Goal: Transaction & Acquisition: Purchase product/service

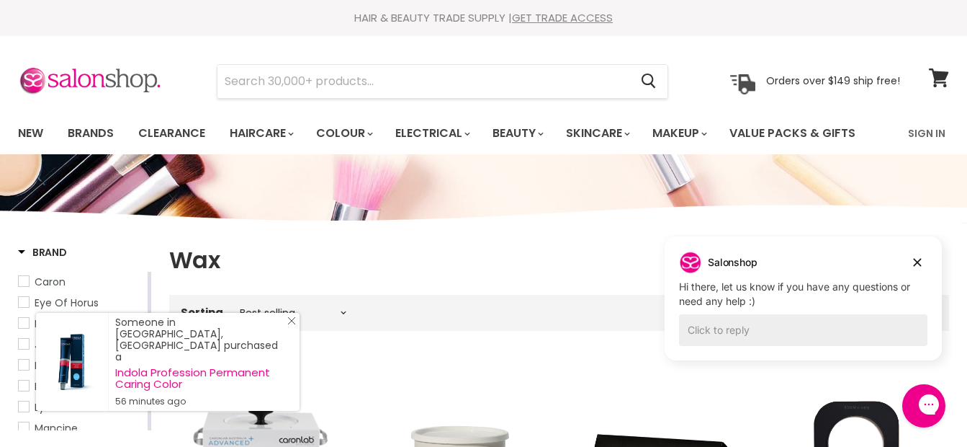
click at [292, 325] on icon "Close Icon" at bounding box center [291, 320] width 9 height 9
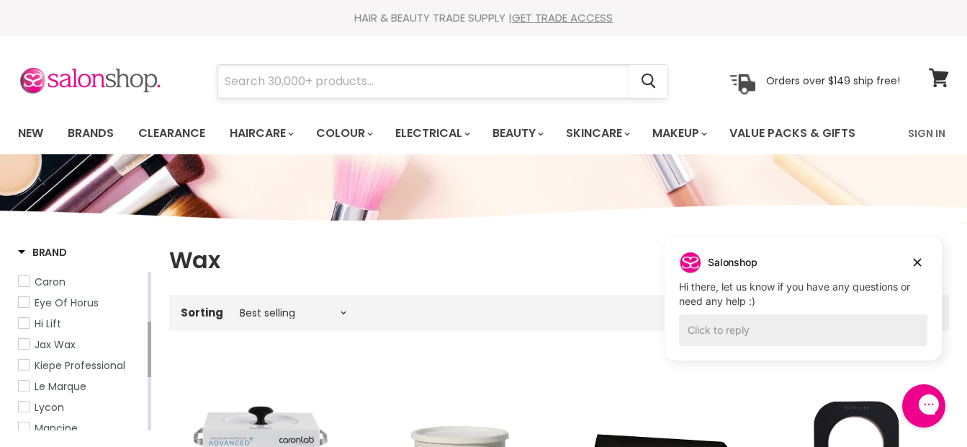
click at [282, 77] on input "Search" at bounding box center [424, 81] width 412 height 33
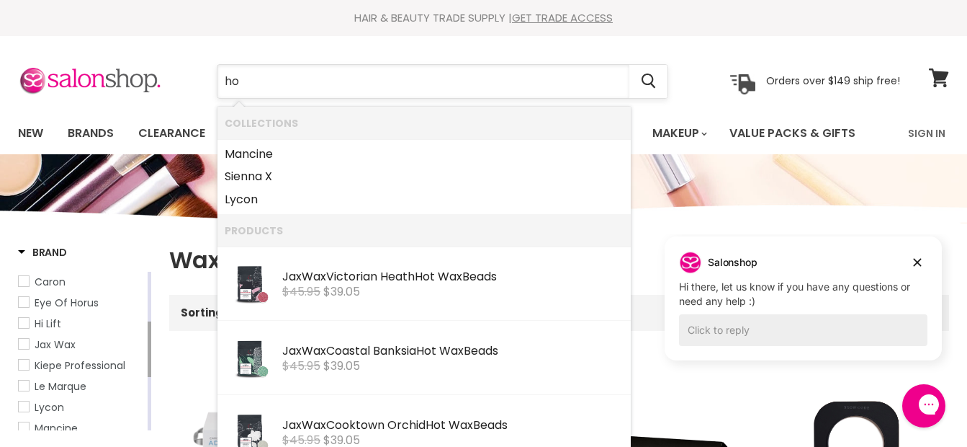
type input "h"
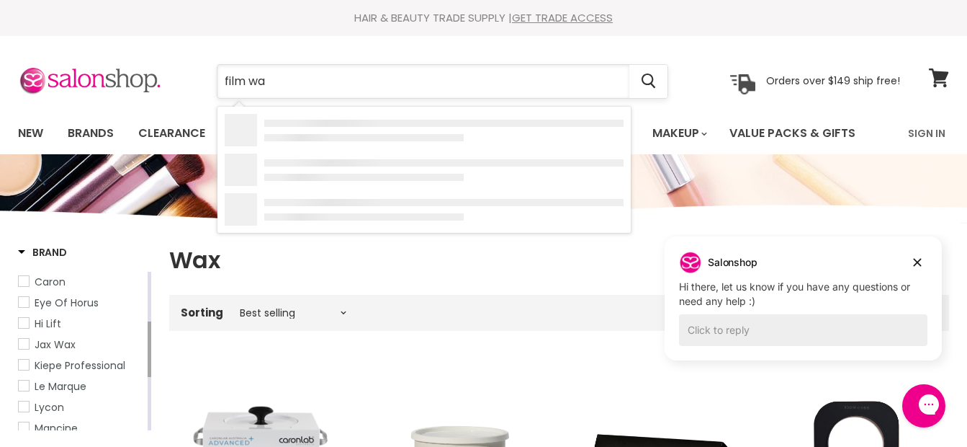
type input "film wax"
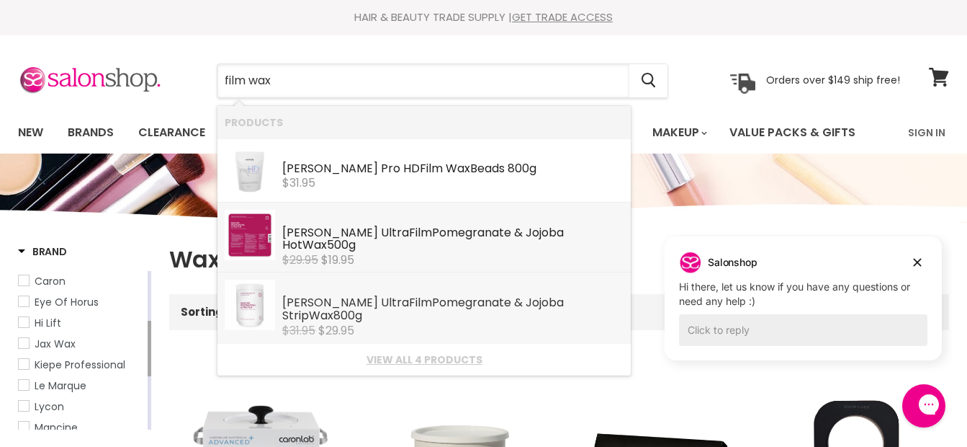
scroll to position [72, 0]
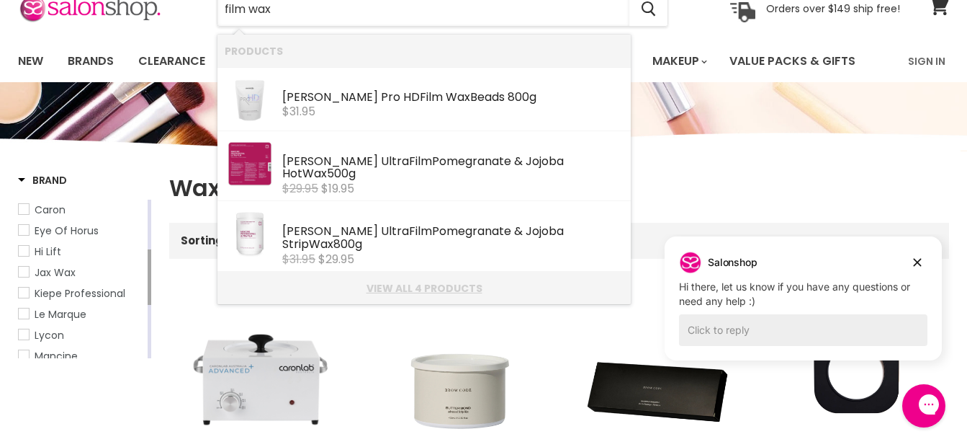
click at [428, 282] on link "View all 4 products" at bounding box center [424, 288] width 399 height 12
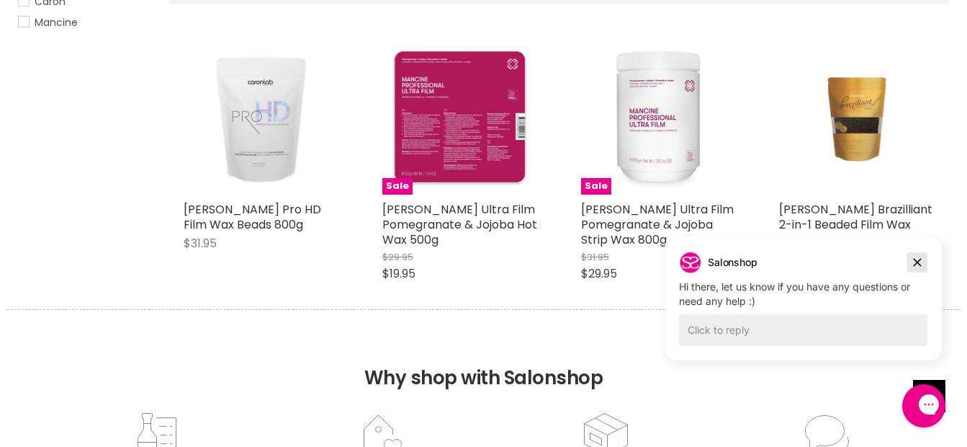
click at [918, 261] on icon "Dismiss campaign" at bounding box center [917, 262] width 14 height 17
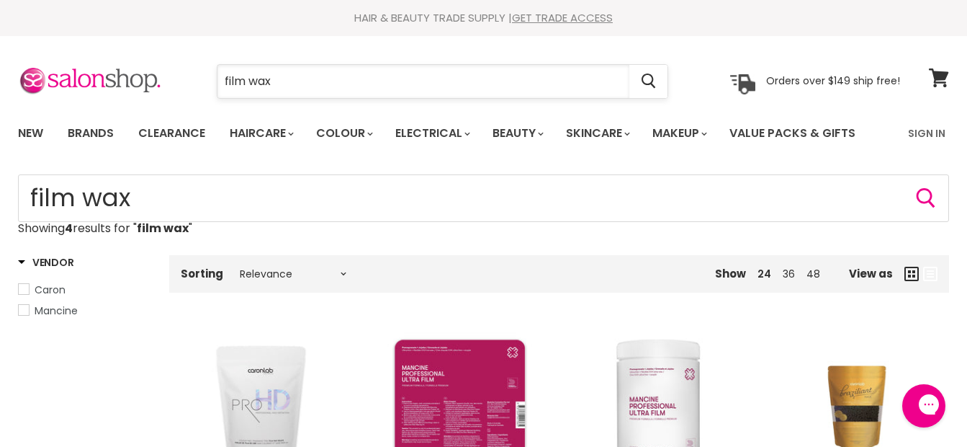
click at [290, 76] on input "film wax" at bounding box center [424, 81] width 412 height 33
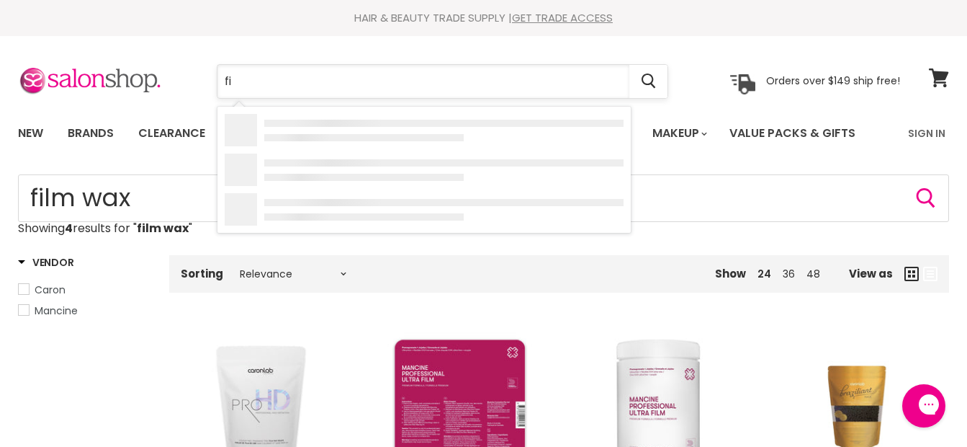
type input "f"
